Goal: Task Accomplishment & Management: Manage account settings

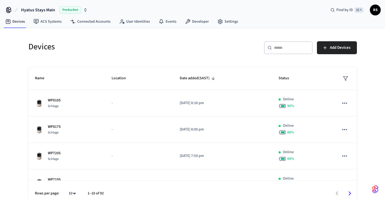
click at [277, 44] on div "​ ​" at bounding box center [288, 47] width 49 height 13
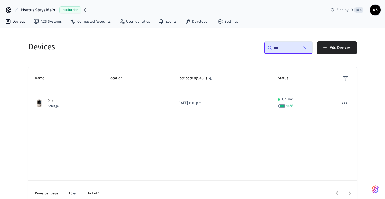
click at [289, 47] on input "***" at bounding box center [286, 47] width 24 height 5
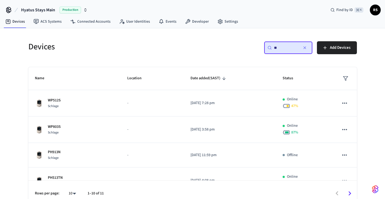
type input "*"
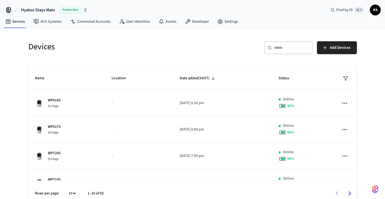
click at [282, 53] on div "​ ​" at bounding box center [288, 47] width 49 height 13
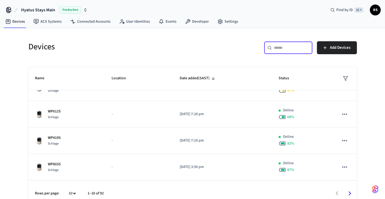
scroll to position [7, 0]
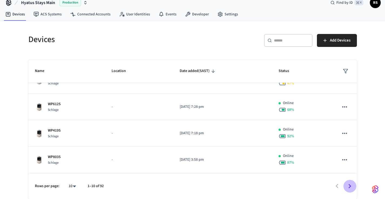
click at [351, 186] on icon "Go to next page" at bounding box center [350, 186] width 3 height 4
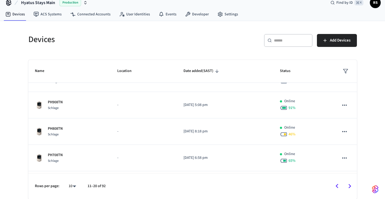
scroll to position [135, 0]
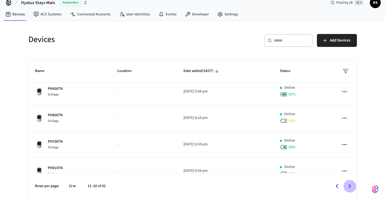
click at [349, 184] on icon "Go to next page" at bounding box center [350, 186] width 8 height 8
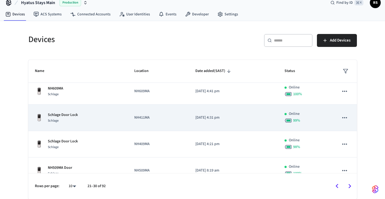
scroll to position [174, 0]
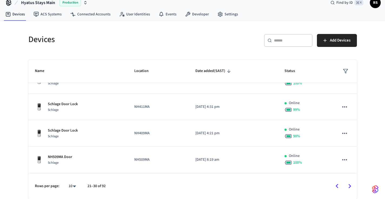
click at [349, 185] on icon "Go to next page" at bounding box center [350, 186] width 8 height 8
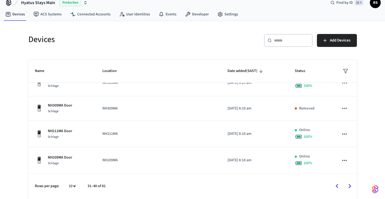
scroll to position [0, 0]
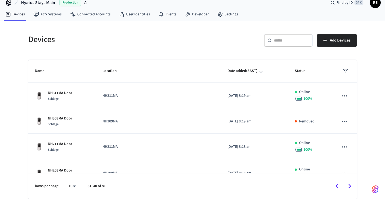
click at [350, 182] on button "Go to next page" at bounding box center [349, 186] width 13 height 13
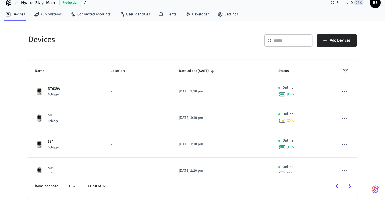
scroll to position [172, 0]
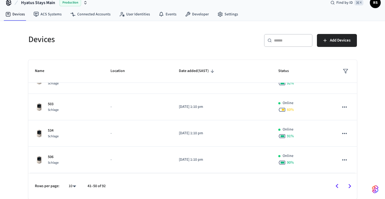
click at [306, 40] on input "text" at bounding box center [291, 40] width 35 height 5
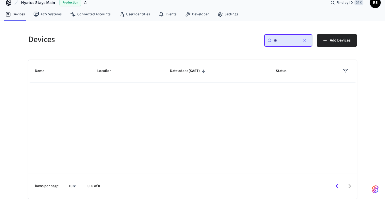
type input "*"
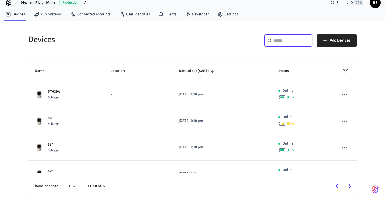
scroll to position [172, 0]
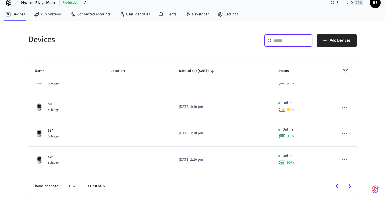
type input "*"
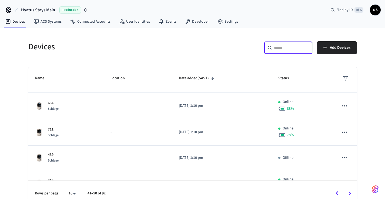
scroll to position [0, 0]
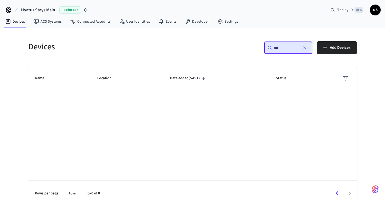
type input "***"
click at [311, 67] on th "Status" at bounding box center [301, 78] width 65 height 23
